Goal: Information Seeking & Learning: Learn about a topic

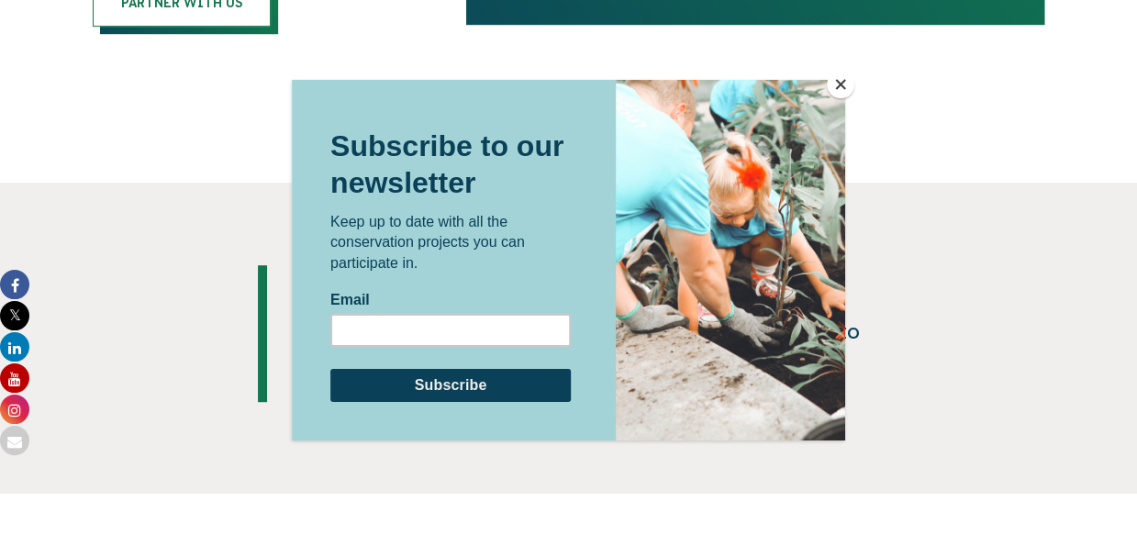
scroll to position [3802, 0]
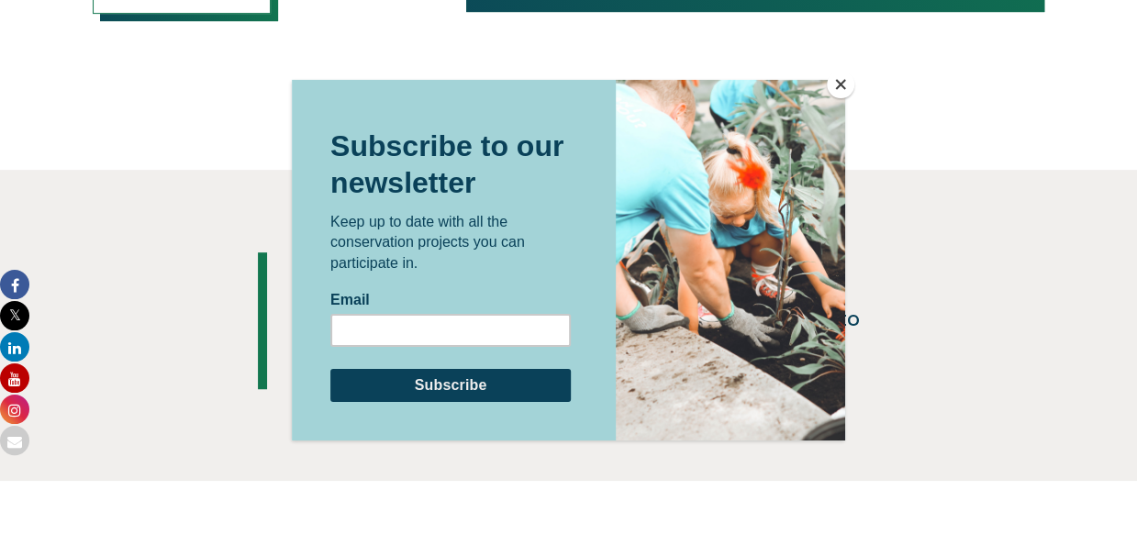
click at [840, 84] on button "Close" at bounding box center [841, 85] width 28 height 28
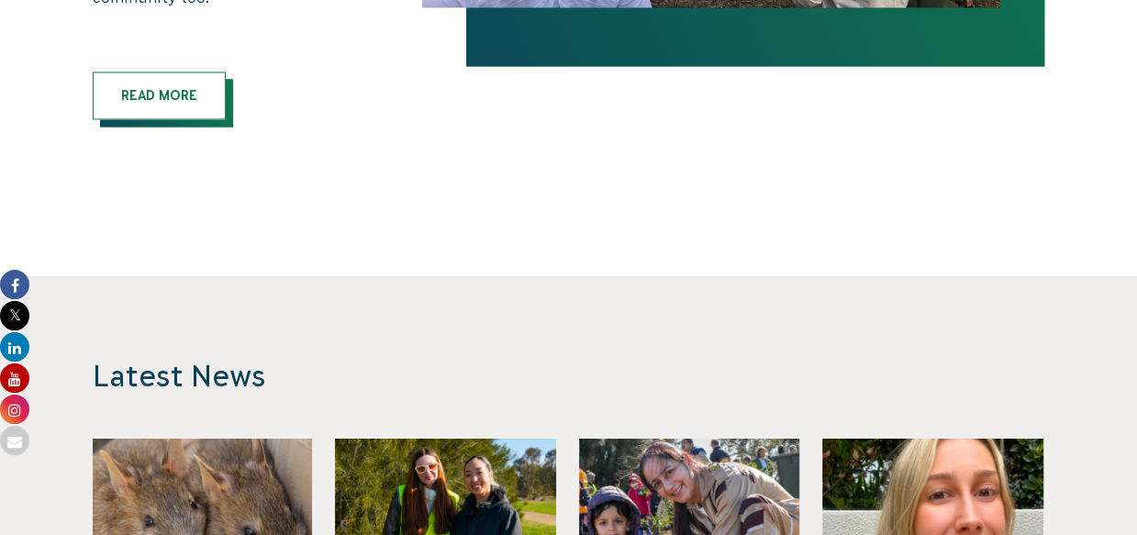
scroll to position [4877, 0]
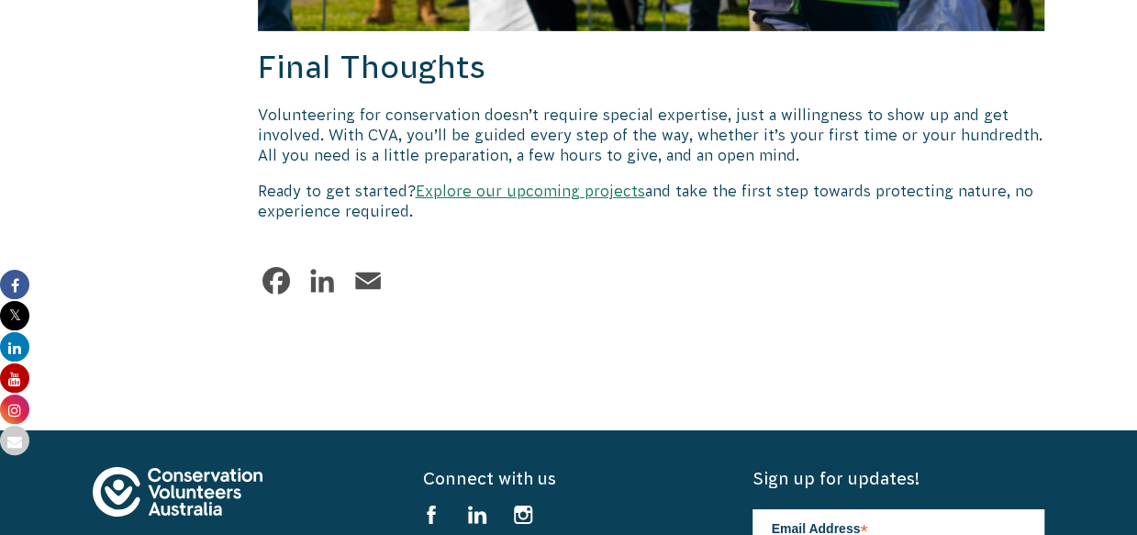
scroll to position [2945, 0]
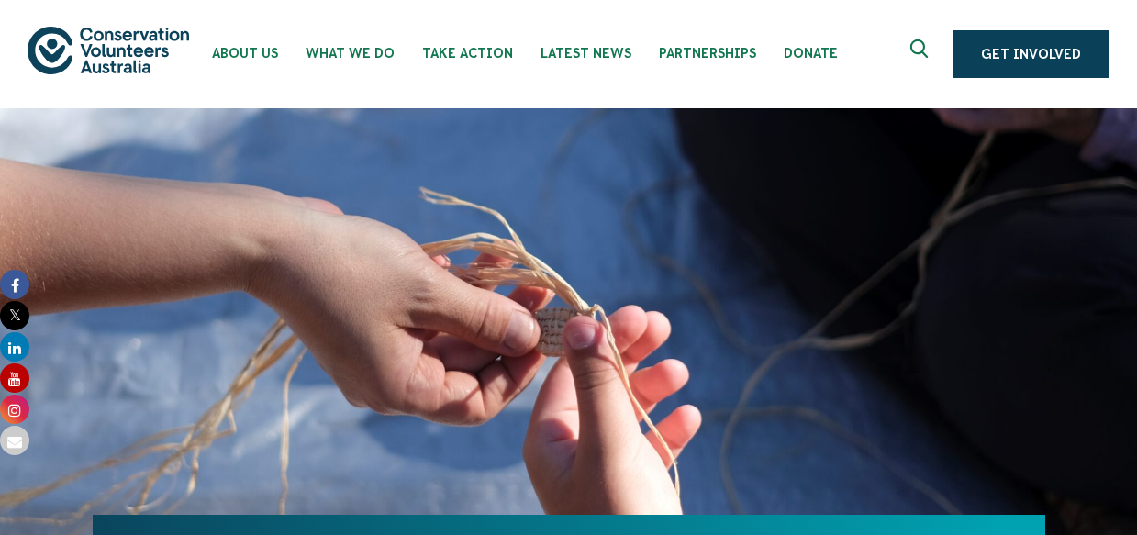
scroll to position [4876, 0]
